Goal: Navigation & Orientation: Find specific page/section

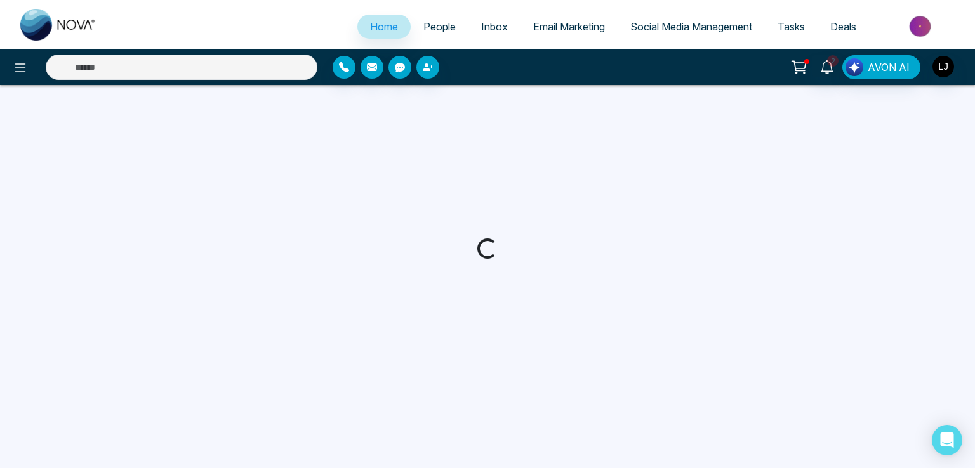
select select "*"
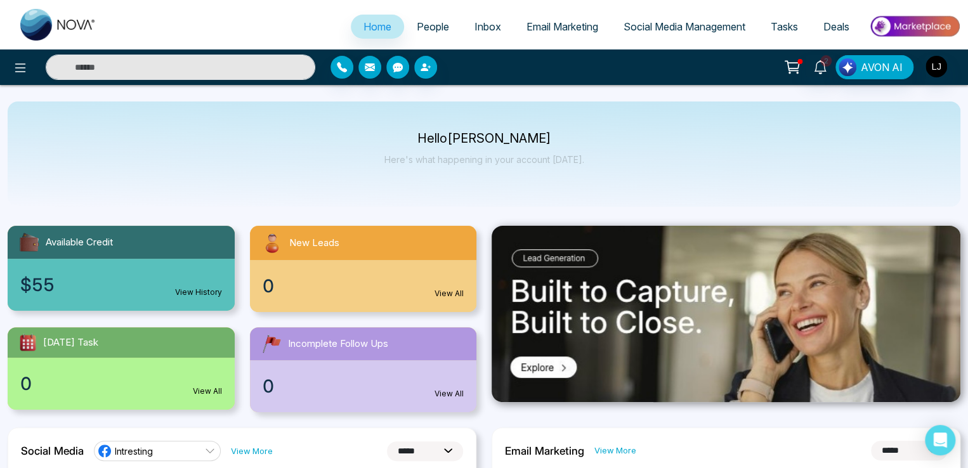
click at [417, 26] on span "People" at bounding box center [433, 26] width 32 height 13
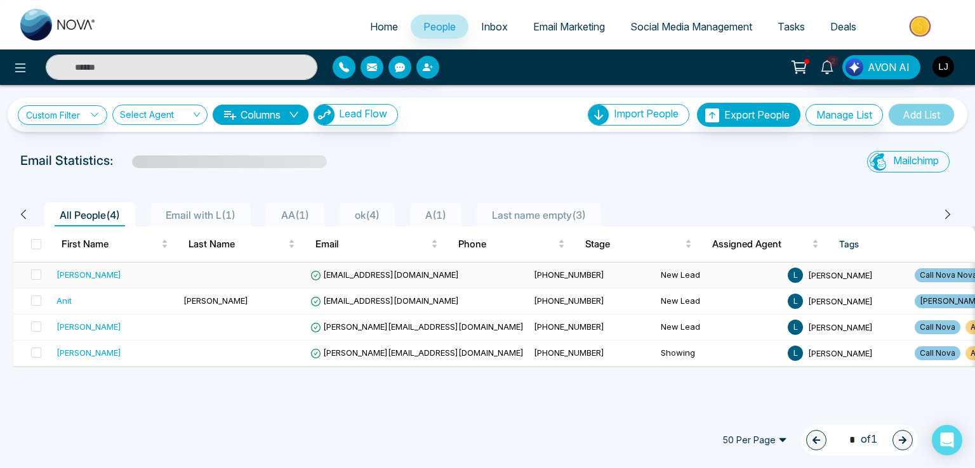
click at [325, 280] on td "[EMAIL_ADDRESS][DOMAIN_NAME]" at bounding box center [416, 276] width 223 height 26
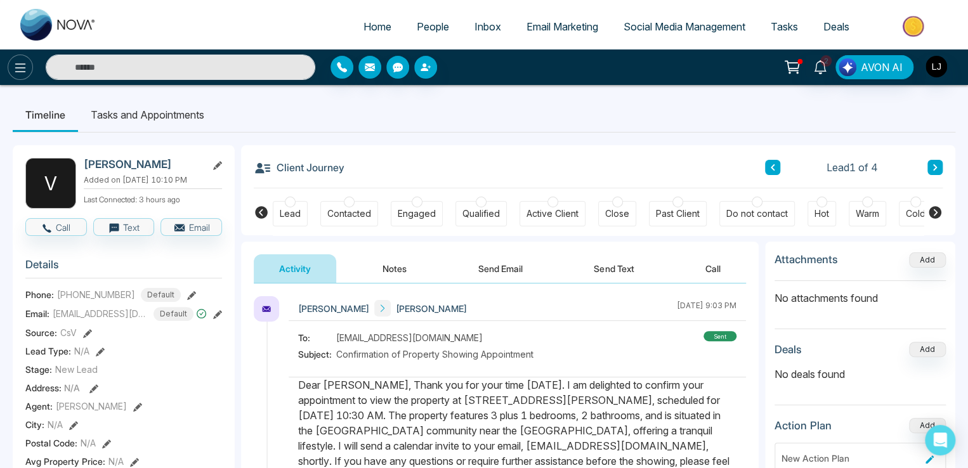
click at [29, 63] on button at bounding box center [20, 67] width 25 height 25
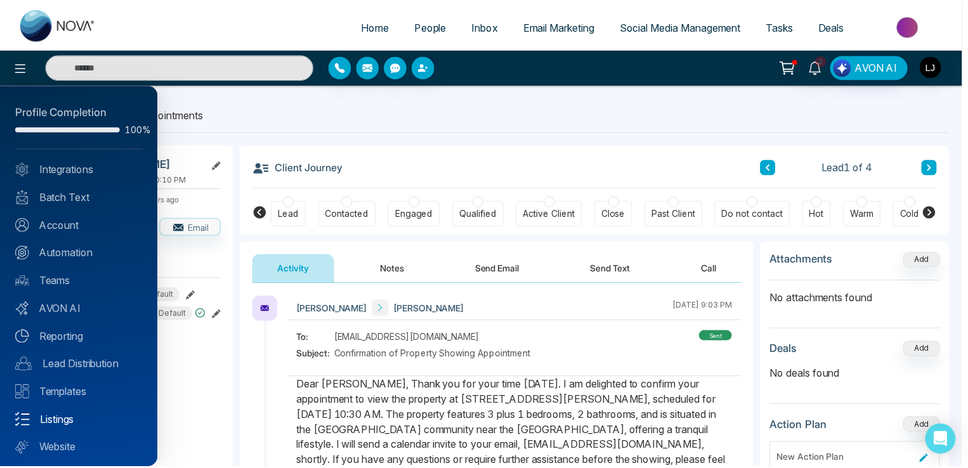
scroll to position [30, 0]
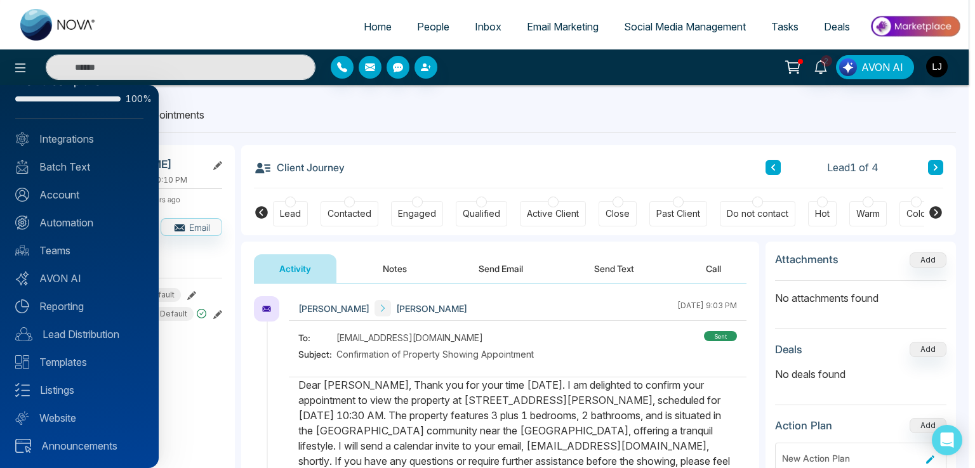
click at [20, 67] on div at bounding box center [487, 234] width 975 height 468
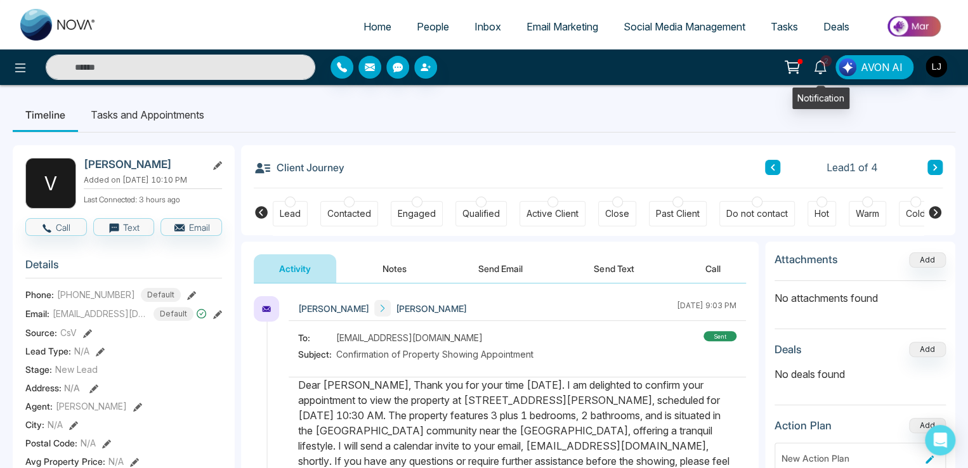
click at [819, 66] on icon at bounding box center [821, 67] width 14 height 14
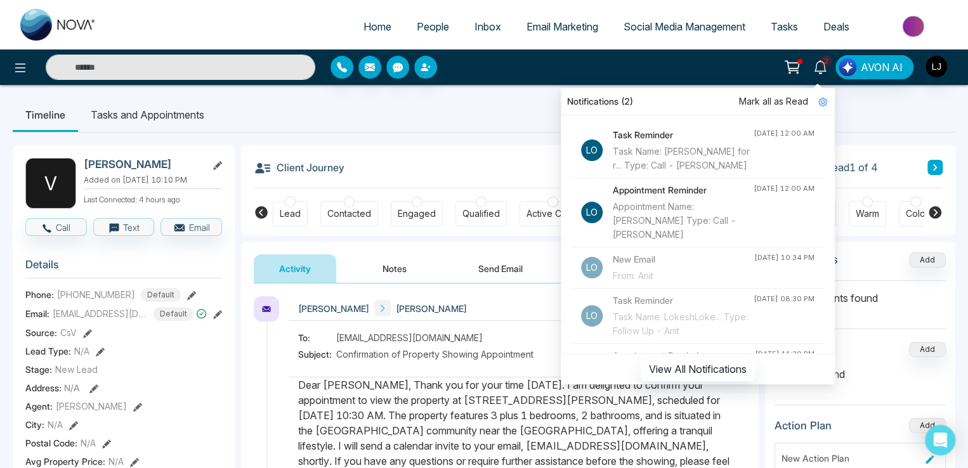
click at [371, 119] on ul "Timeline Tasks and Appointments" at bounding box center [484, 115] width 943 height 34
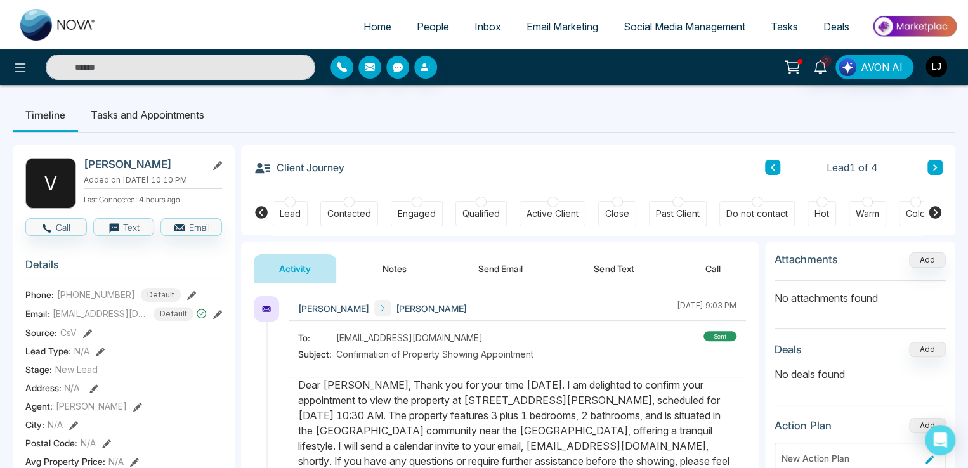
click at [373, 21] on span "Home" at bounding box center [378, 26] width 28 height 13
select select "*"
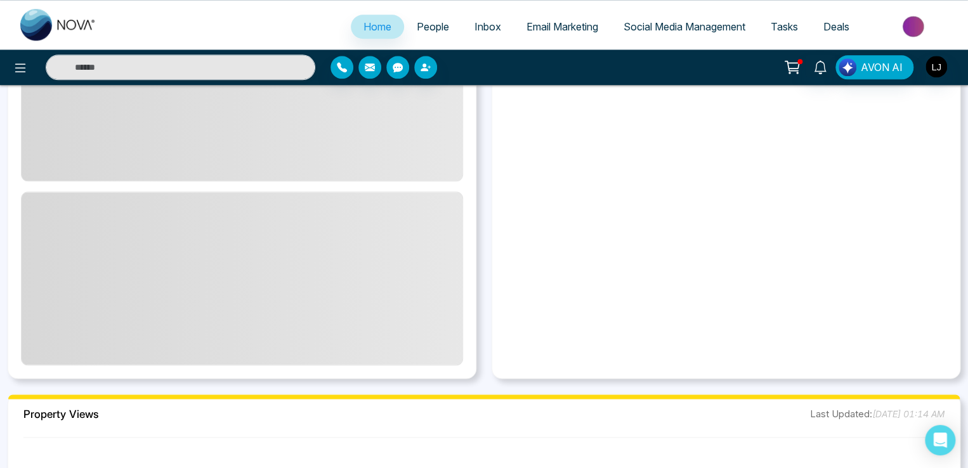
scroll to position [647, 0]
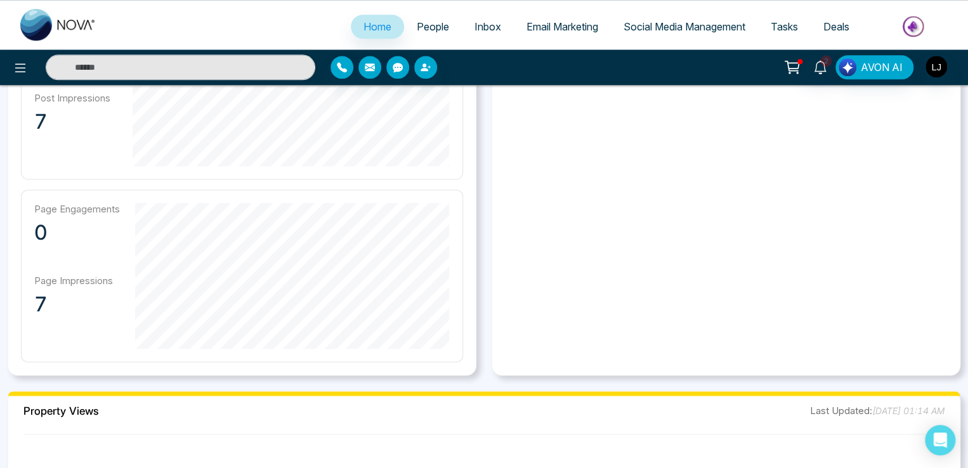
click at [583, 34] on link "Email Marketing" at bounding box center [562, 27] width 97 height 24
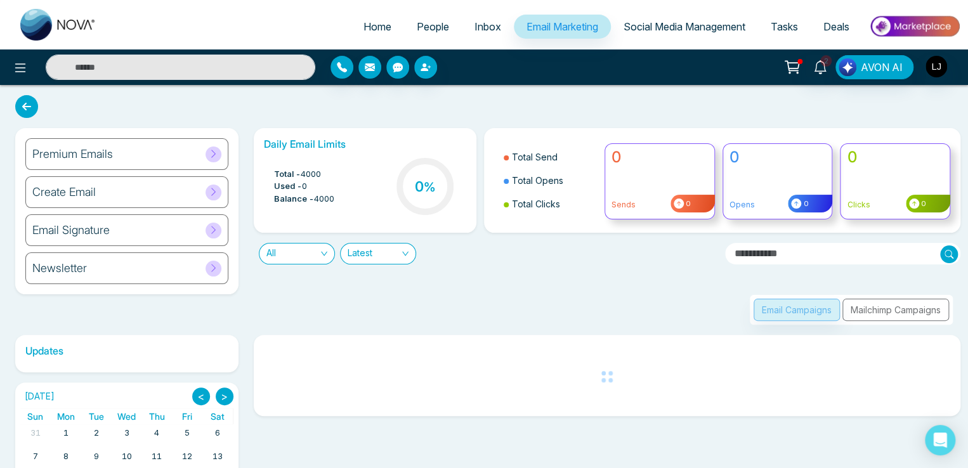
click at [883, 312] on div "Email Campaigns Mailchimp Campaigns" at bounding box center [851, 310] width 203 height 30
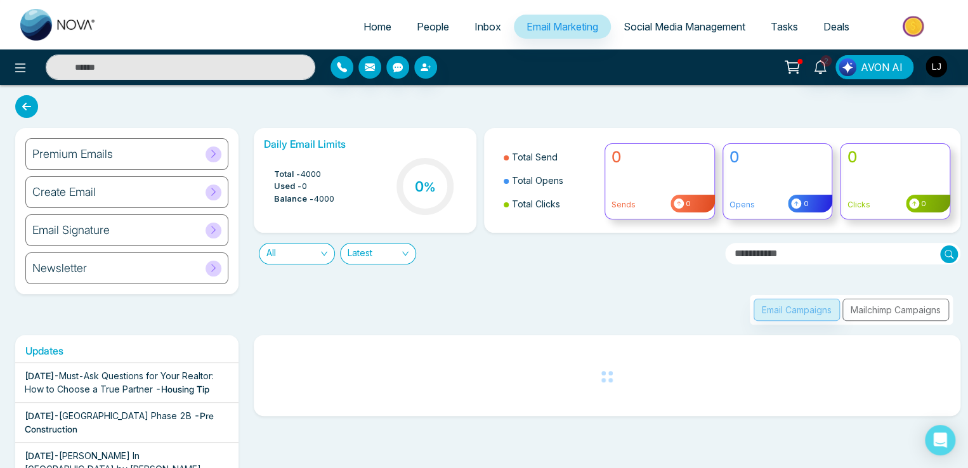
click at [883, 312] on div "Email Campaigns Mailchimp Campaigns" at bounding box center [851, 310] width 203 height 30
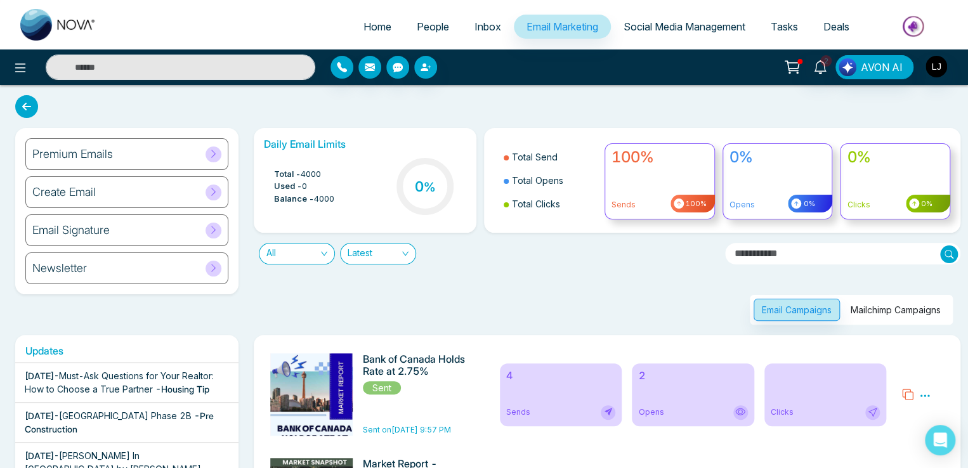
scroll to position [127, 0]
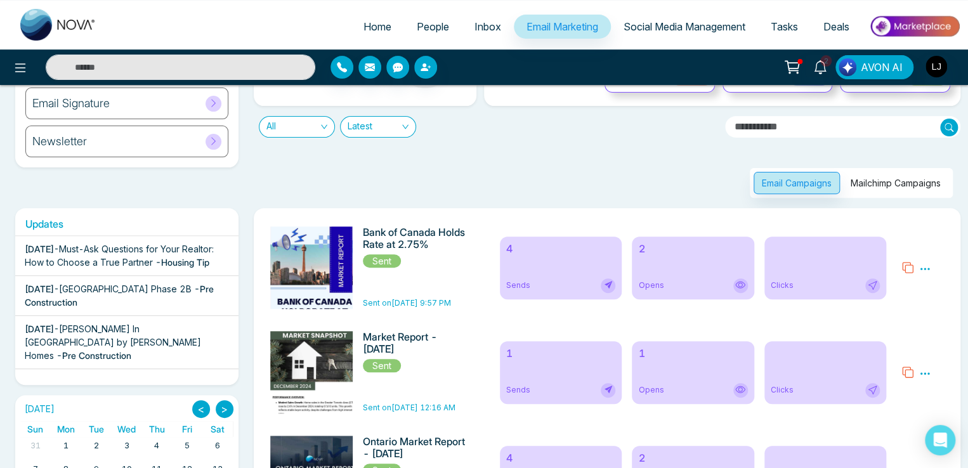
click at [884, 191] on button "Mailchimp Campaigns" at bounding box center [896, 183] width 107 height 22
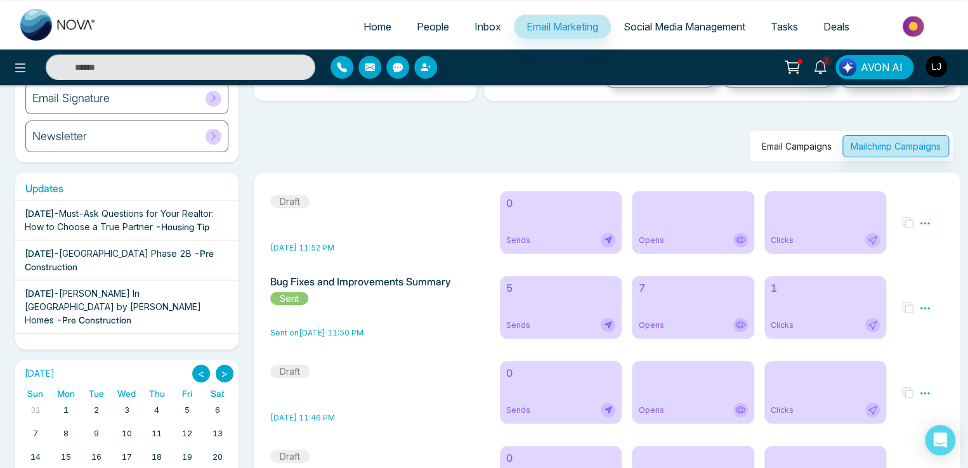
scroll to position [131, 0]
click at [928, 226] on icon at bounding box center [925, 223] width 11 height 11
click at [527, 125] on div "Email Campaigns Mailchimp Campaigns" at bounding box center [603, 132] width 715 height 60
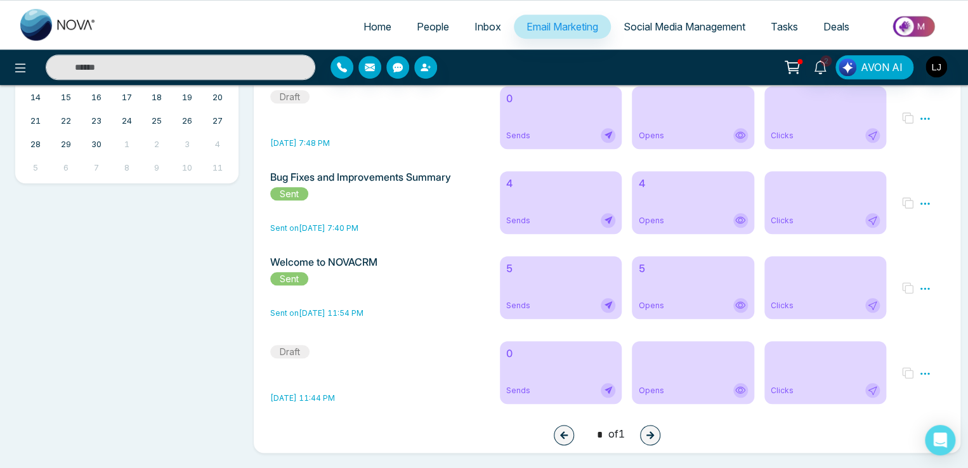
scroll to position [499, 0]
